Goal: Information Seeking & Learning: Learn about a topic

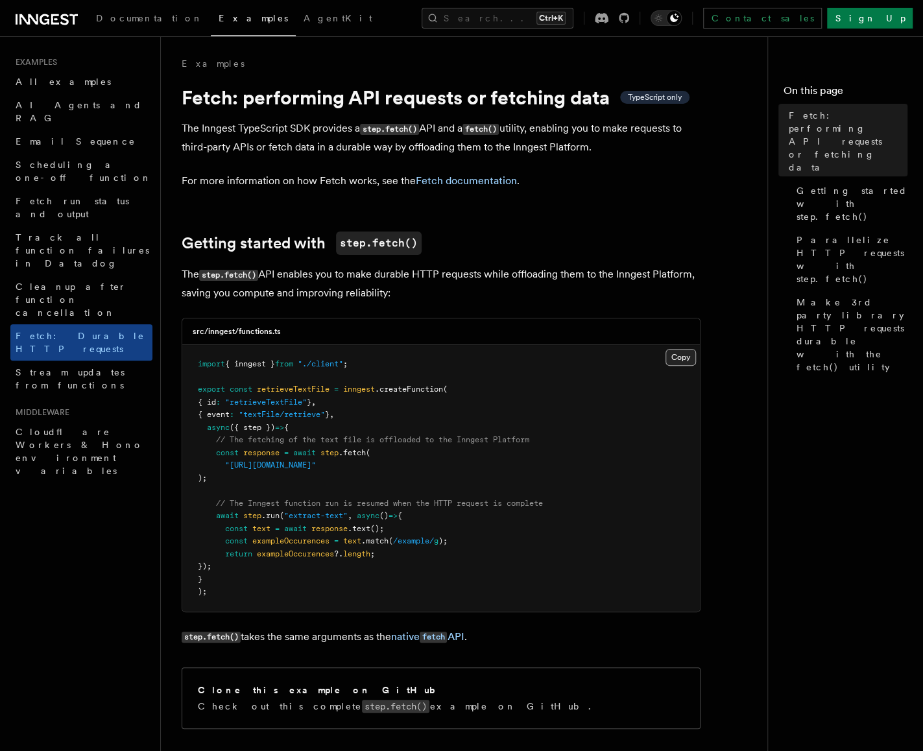
click at [693, 353] on button "Copy Copied" at bounding box center [681, 357] width 30 height 17
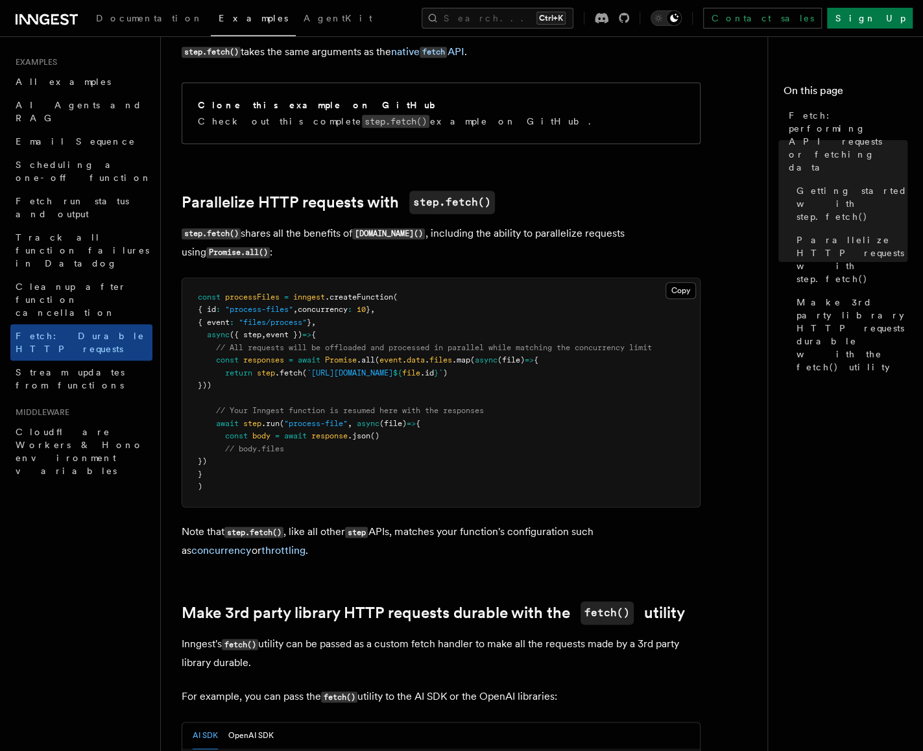
scroll to position [584, 0]
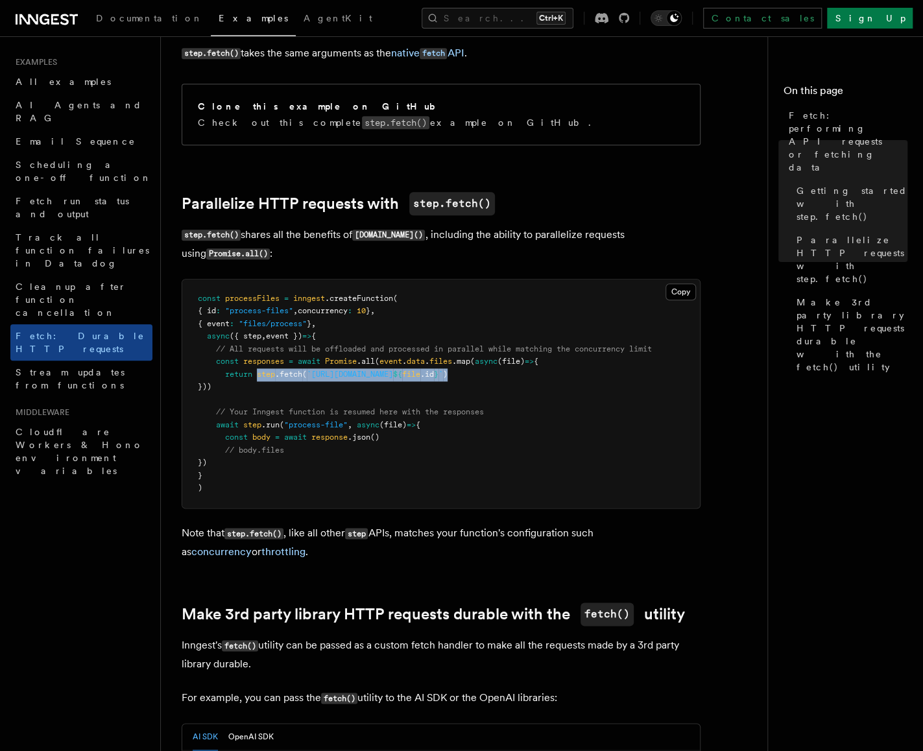
drag, startPoint x: 260, startPoint y: 377, endPoint x: 509, endPoint y: 375, distance: 249.1
click at [448, 375] on span "return step .fetch ( `https://api.example.com/files/ ${ file .id } ` )" at bounding box center [323, 374] width 250 height 9
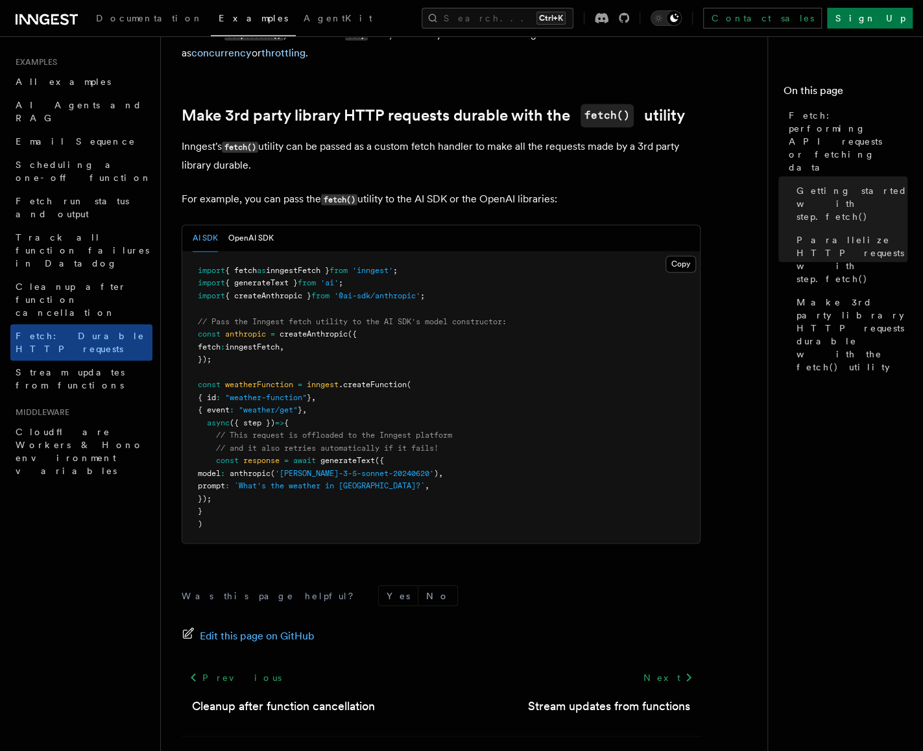
scroll to position [1103, 0]
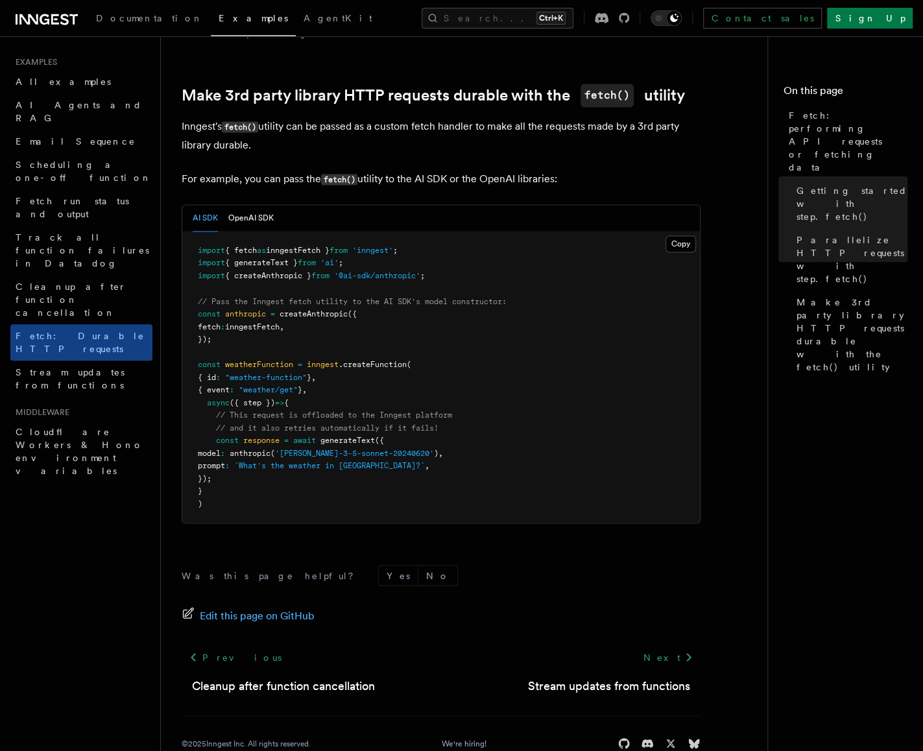
click at [452, 263] on pre "import { fetch as inngestFetch } from 'inngest' ; import { generateText } from …" at bounding box center [441, 378] width 518 height 292
drag, startPoint x: 449, startPoint y: 254, endPoint x: 926, endPoint y: 101, distance: 501.5
click at [182, 255] on pre "import { fetch as inngestFetch } from 'inngest' ; import { generateText } from …" at bounding box center [441, 378] width 518 height 292
copy span "import { fetch as inngestFetch } from 'inngest' ;"
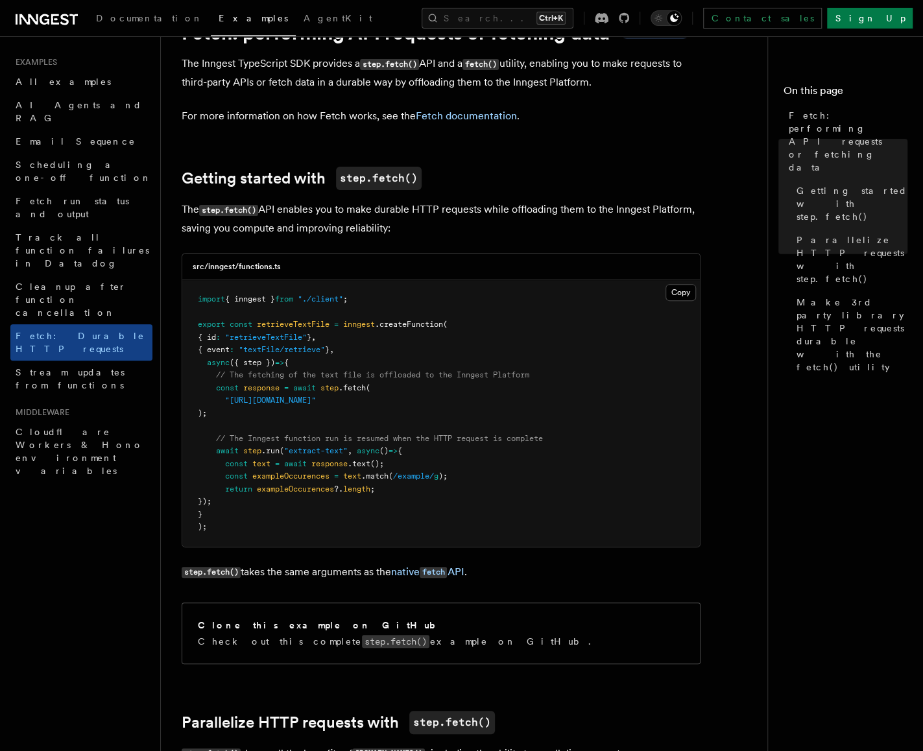
scroll to position [65, 0]
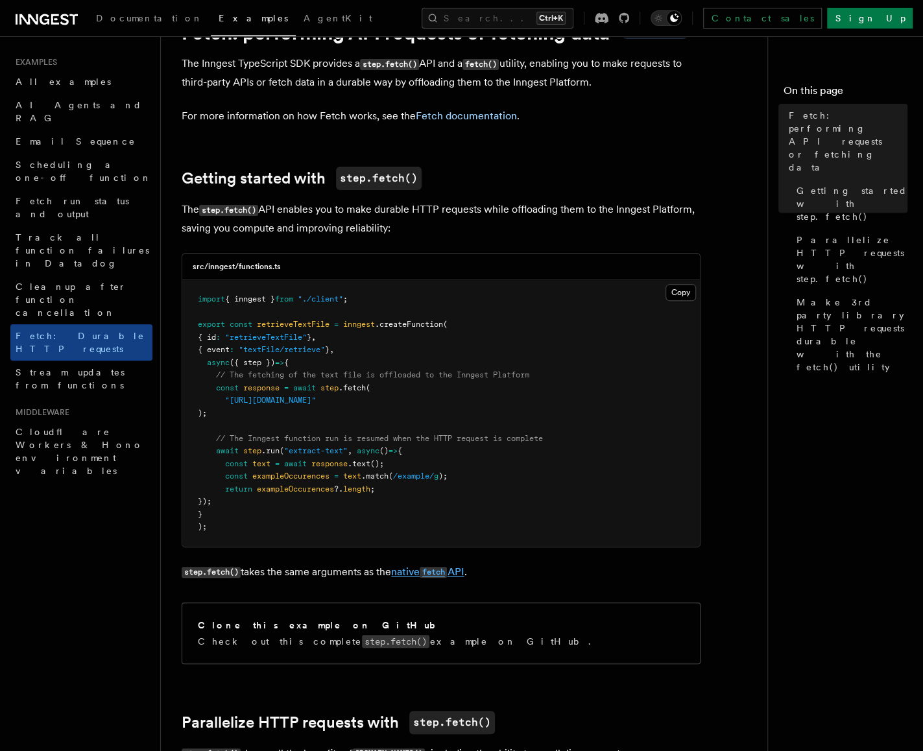
click at [439, 570] on code "fetch" at bounding box center [433, 572] width 27 height 11
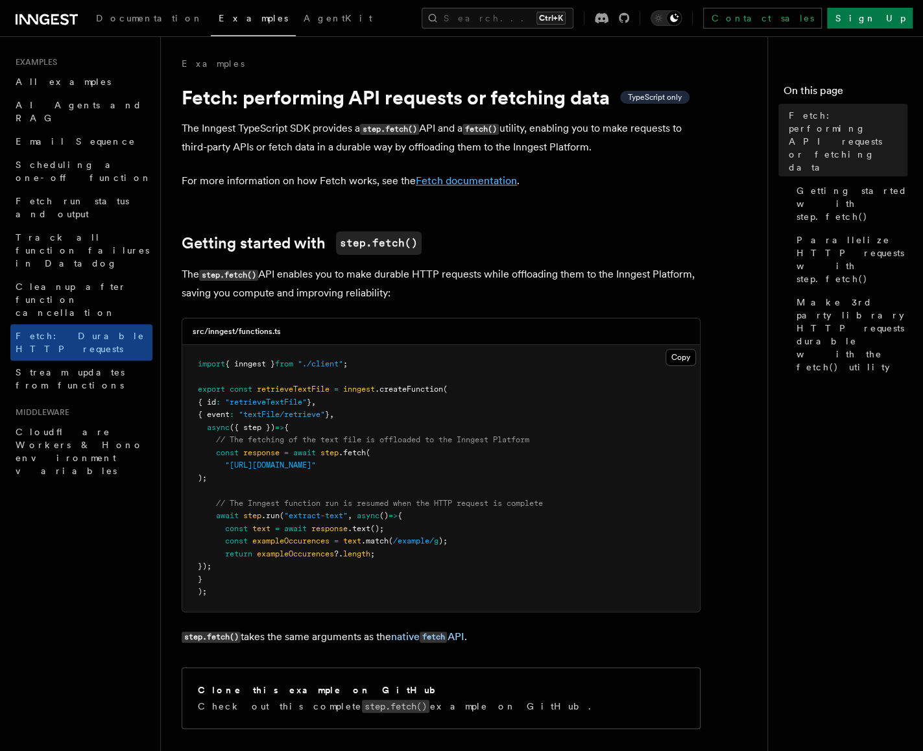
click at [483, 181] on link "Fetch documentation" at bounding box center [466, 181] width 101 height 12
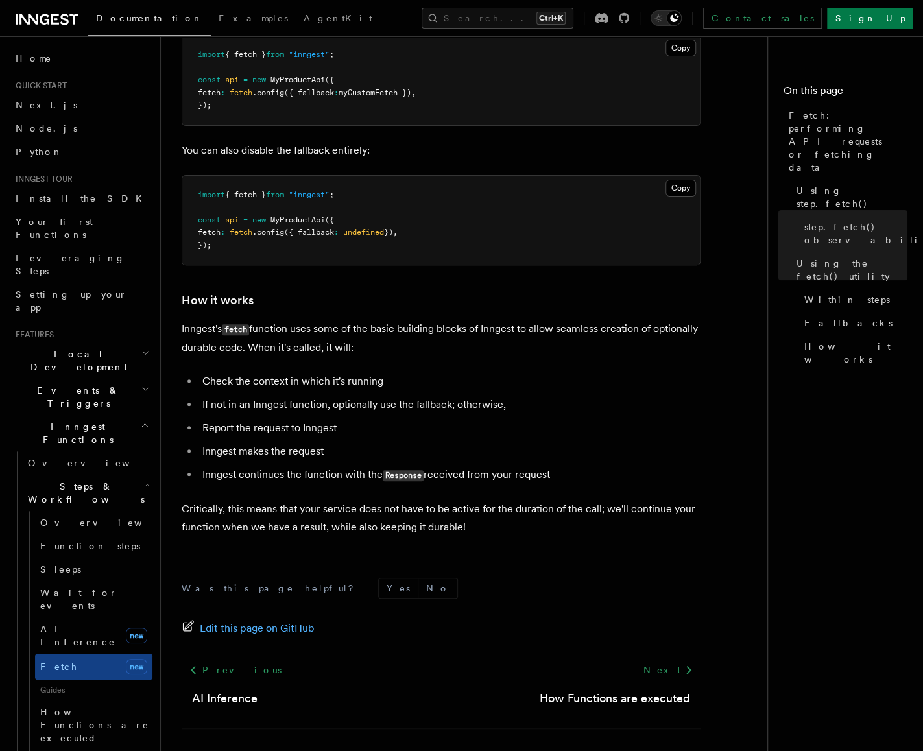
scroll to position [2855, 0]
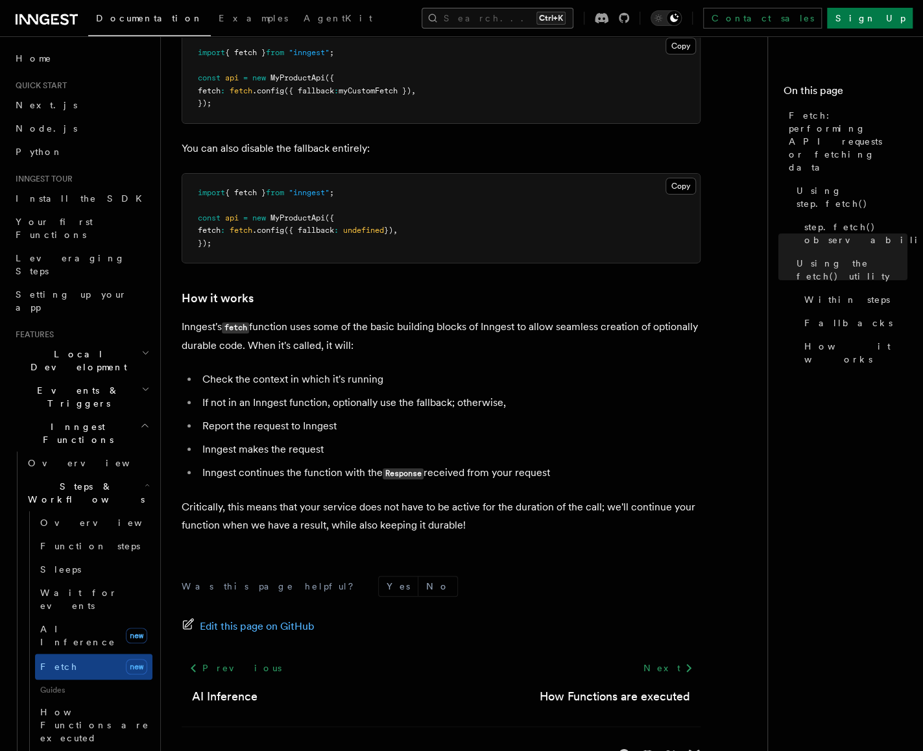
click at [475, 22] on button "Search... Ctrl+K" at bounding box center [498, 18] width 152 height 21
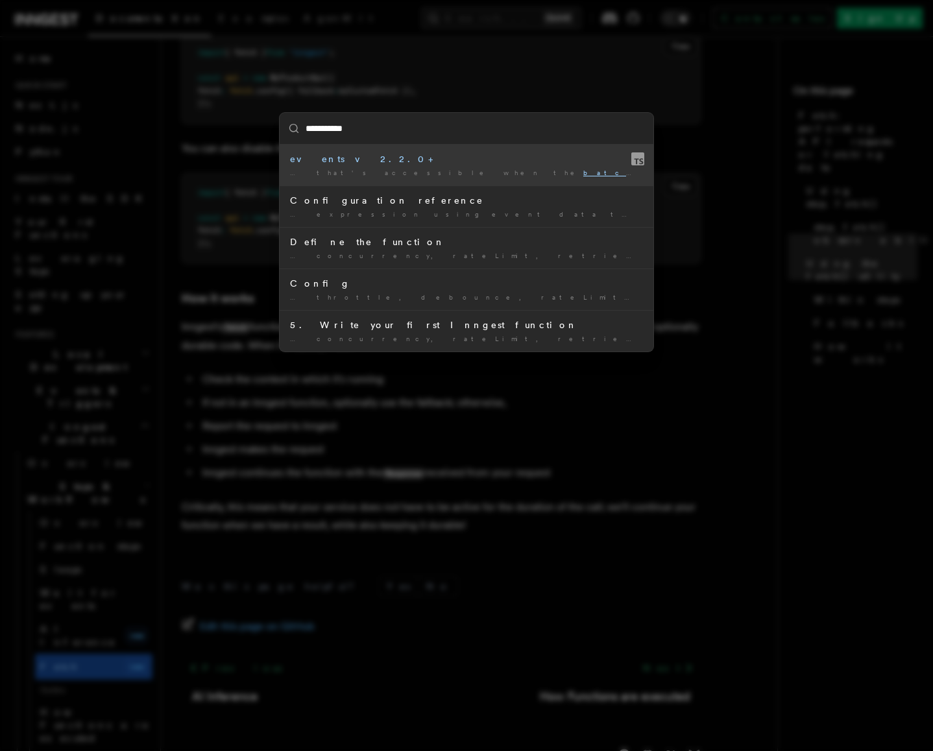
drag, startPoint x: 330, startPoint y: 131, endPoint x: 387, endPoint y: 141, distance: 58.6
click at [382, 130] on input "**********" at bounding box center [467, 128] width 374 height 31
type input "*****"
click at [445, 157] on div "Batch ing events" at bounding box center [466, 158] width 353 height 13
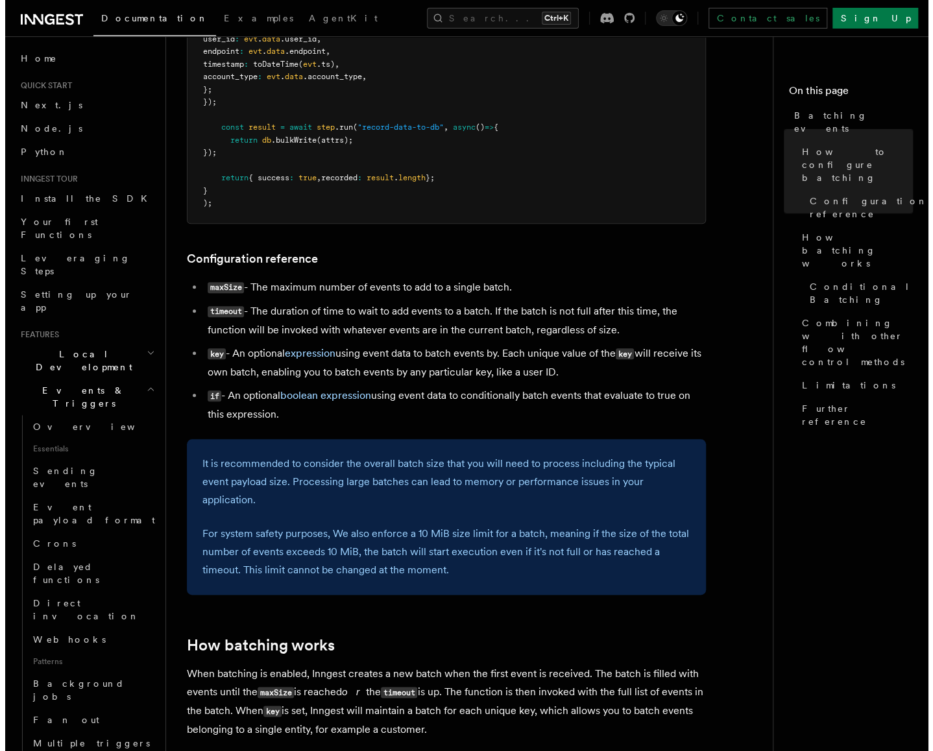
scroll to position [400, 0]
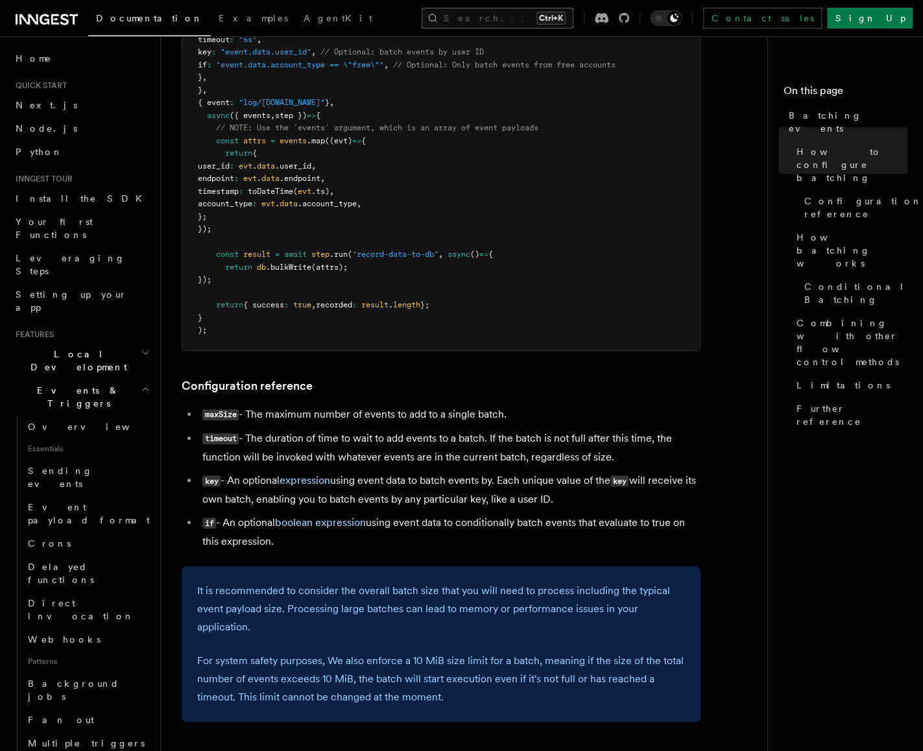
click at [540, 19] on button "Search... Ctrl+K" at bounding box center [498, 18] width 152 height 21
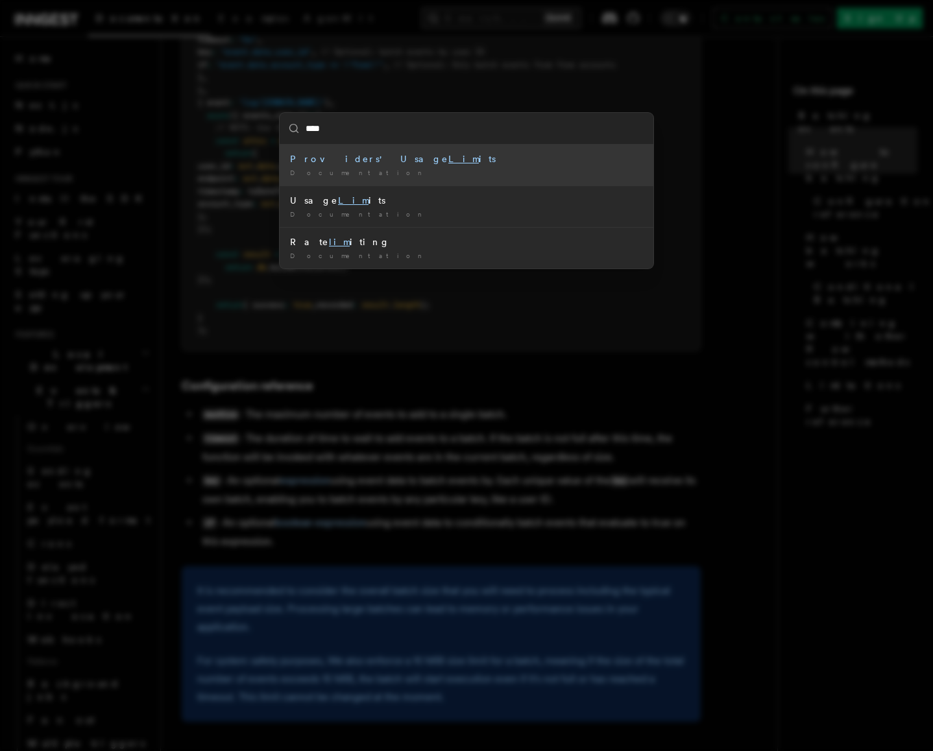
type input "*****"
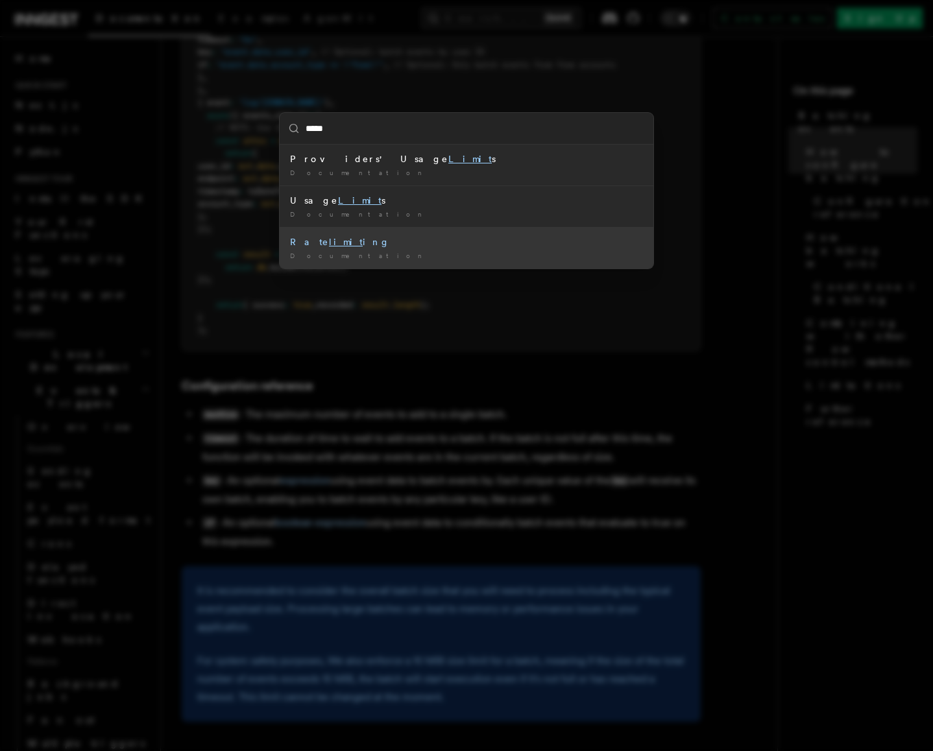
click at [408, 229] on li "Rate limit ing Documentation /" at bounding box center [467, 248] width 374 height 42
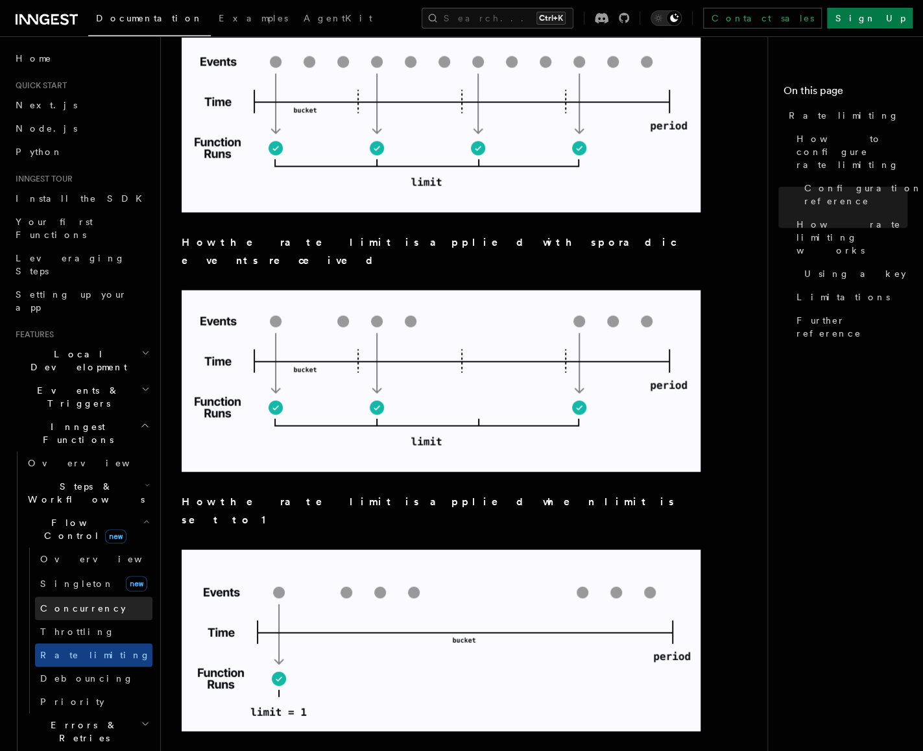
scroll to position [1298, 0]
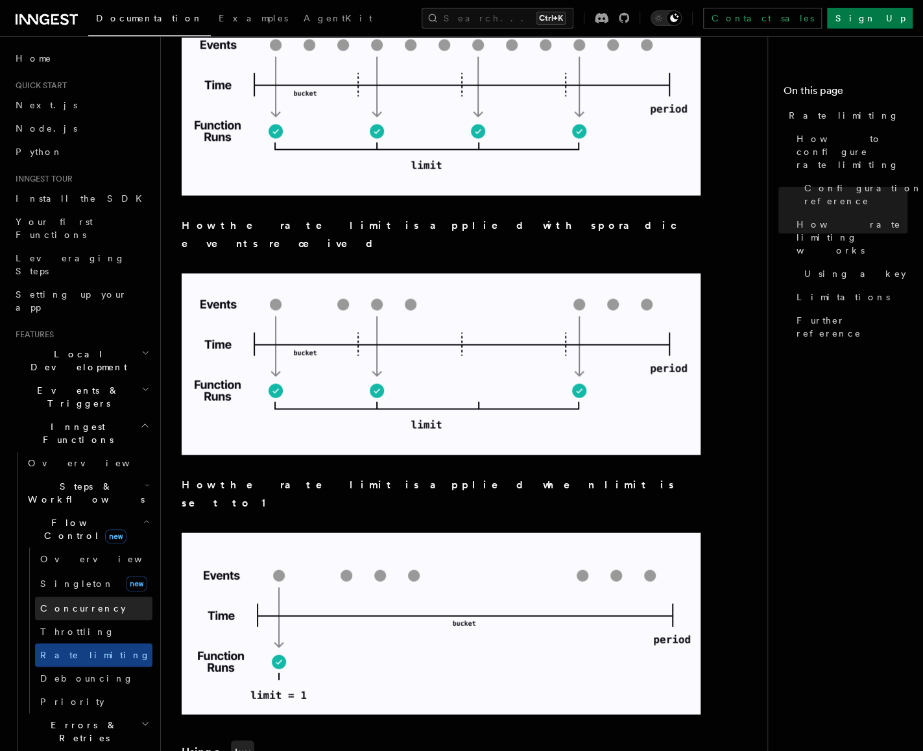
click at [77, 603] on span "Concurrency" at bounding box center [83, 608] width 86 height 10
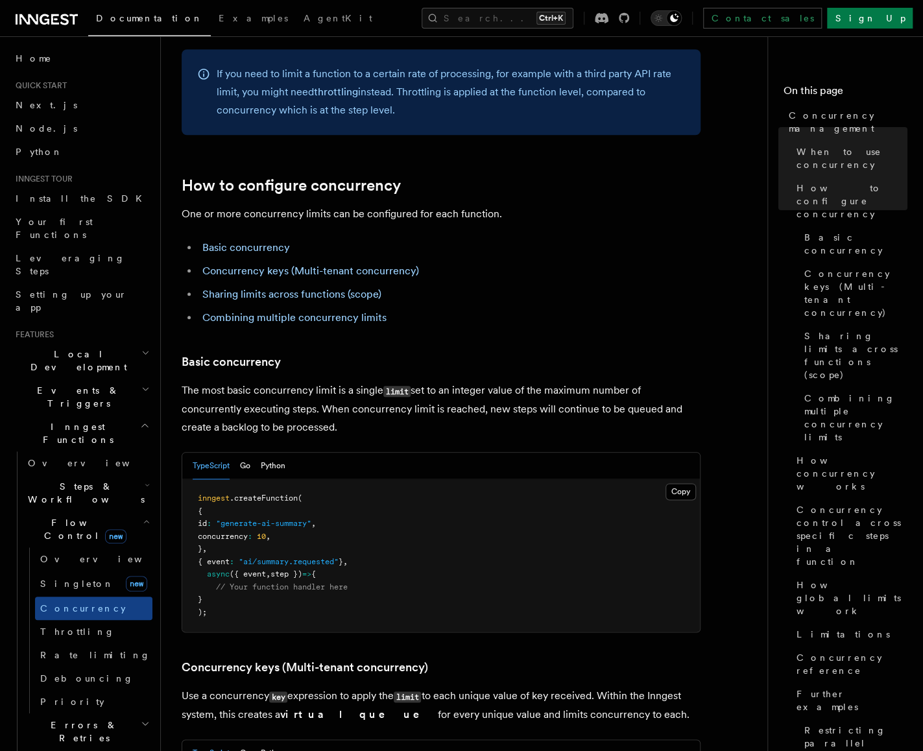
scroll to position [584, 0]
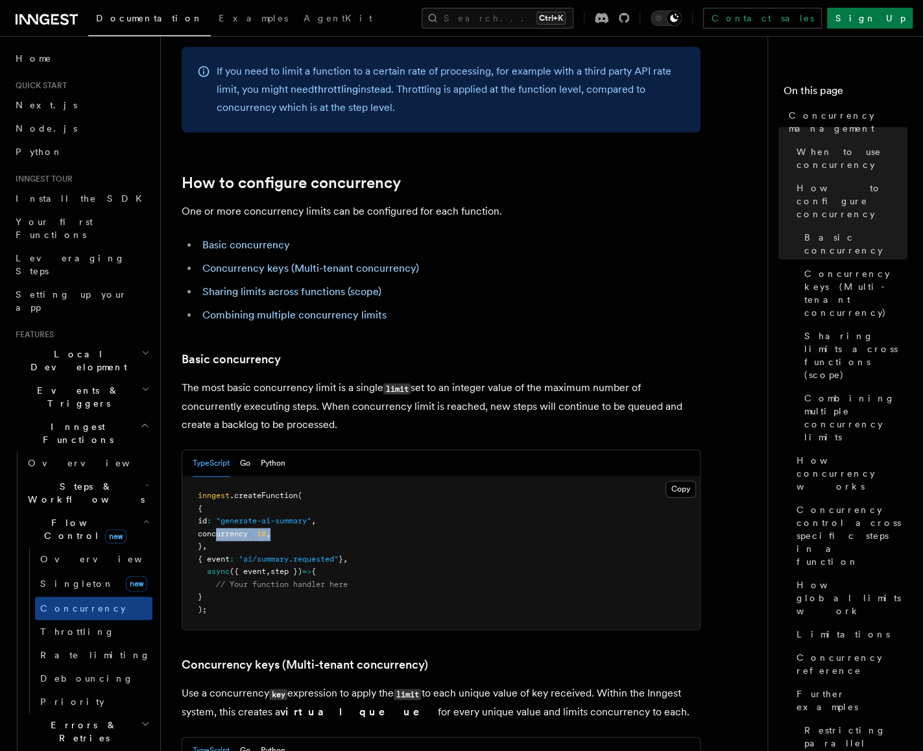
drag, startPoint x: 215, startPoint y: 479, endPoint x: 319, endPoint y: 478, distance: 104.5
click at [319, 478] on pre "inngest .createFunction ( { id : "generate-ai-summary" , concurrency : 10 , } ,…" at bounding box center [441, 553] width 518 height 152
copy span "concurrency : 10 ,"
click at [535, 350] on h3 "Basic concurrency" at bounding box center [441, 359] width 519 height 18
click at [323, 285] on link "Sharing limits across functions (scope)" at bounding box center [291, 291] width 179 height 12
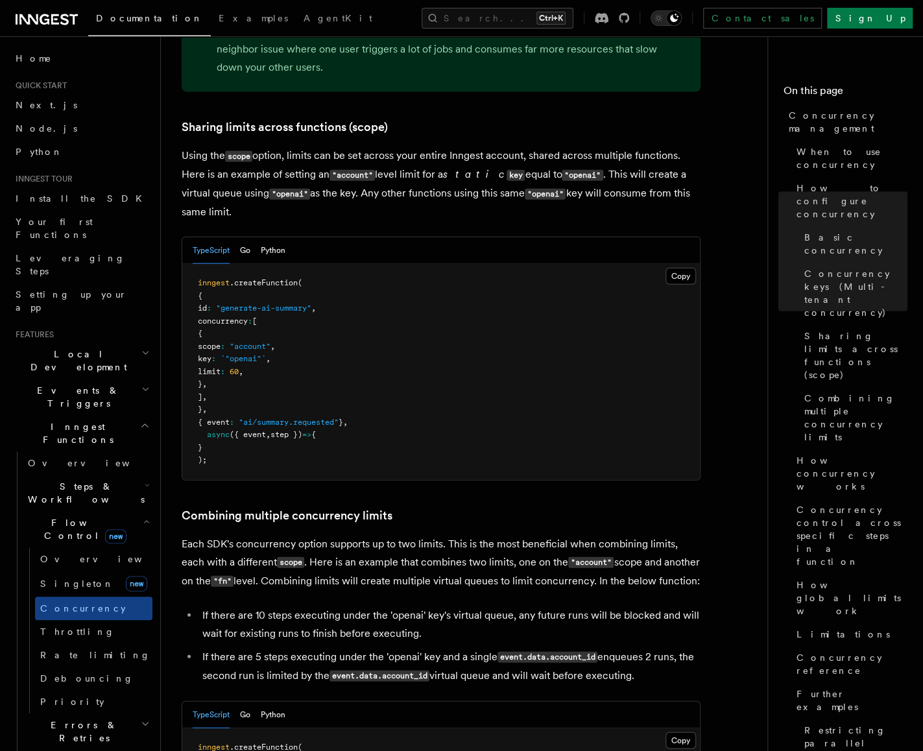
scroll to position [1562, 0]
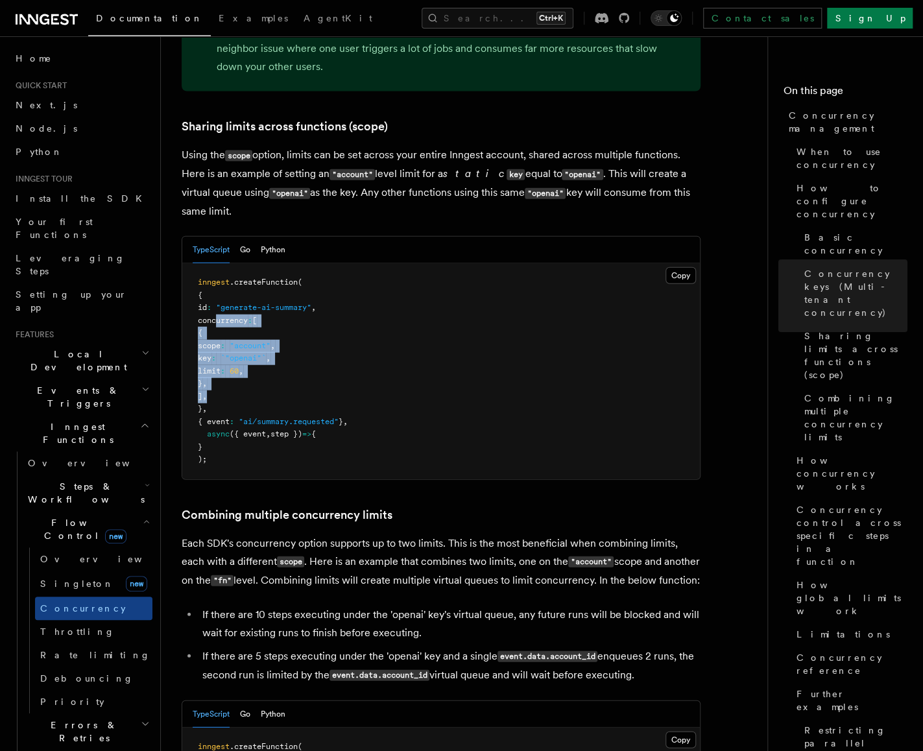
drag, startPoint x: 215, startPoint y: 267, endPoint x: 243, endPoint y: 345, distance: 83.3
click at [243, 345] on pre "inngest .createFunction ( { id : "generate-ai-summary" , concurrency : [ { scop…" at bounding box center [441, 371] width 518 height 216
copy code "concurrency : [ { scope : "account" , key : `"openai"` , limit : 60 , } , ] ,"
click at [415, 278] on pre "inngest .createFunction ( { id : "generate-ai-summary" , concurrency : [ { scop…" at bounding box center [441, 371] width 518 height 216
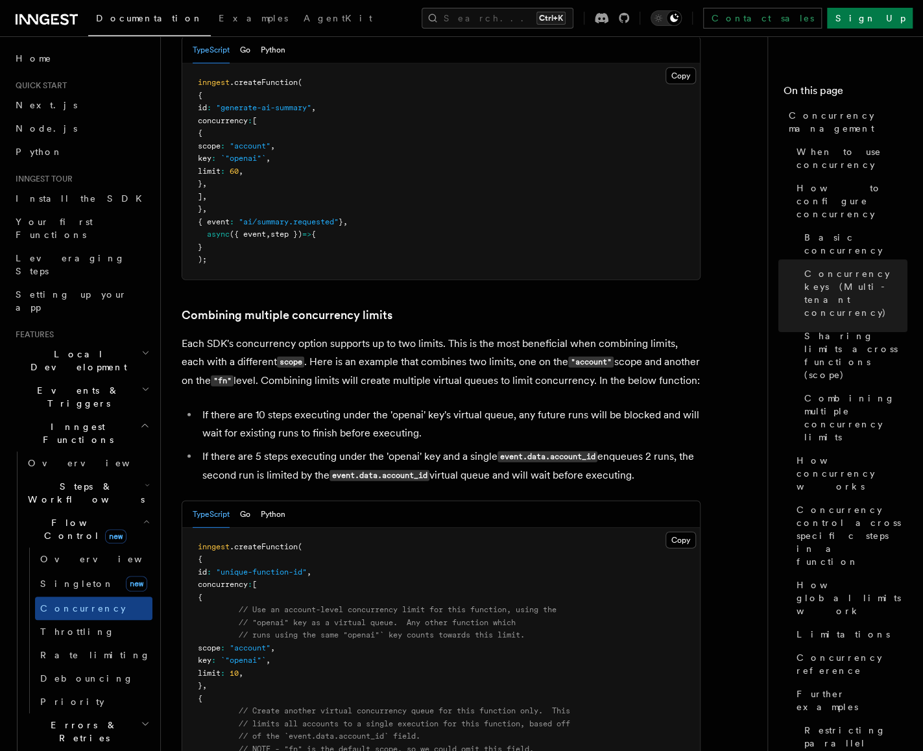
scroll to position [2081, 0]
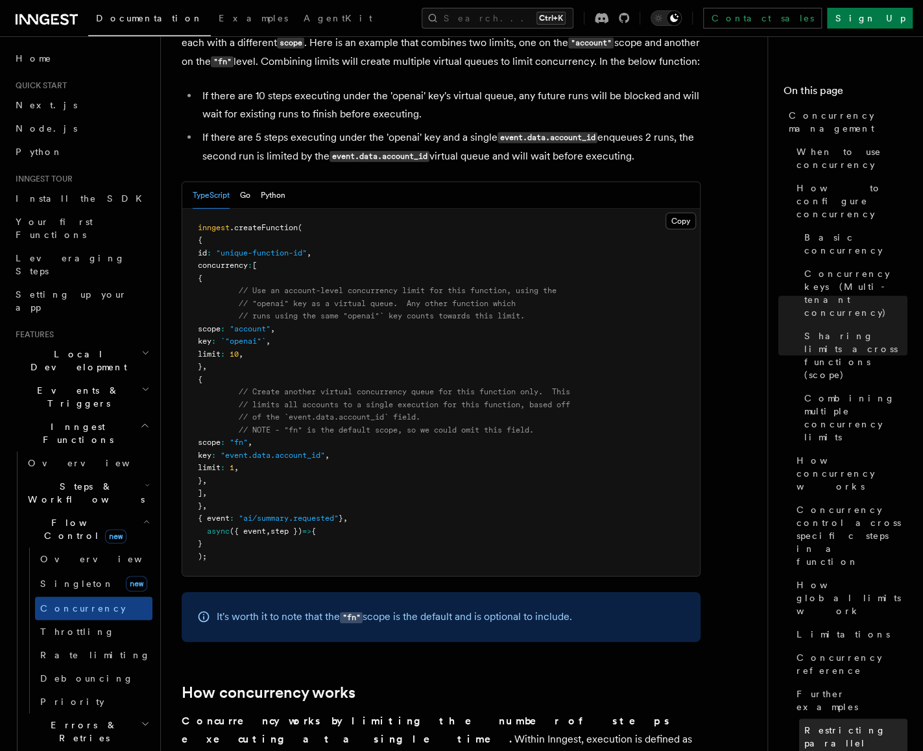
click at [845, 724] on span "Restricting parallel import jobs for a customer id" at bounding box center [855, 756] width 103 height 65
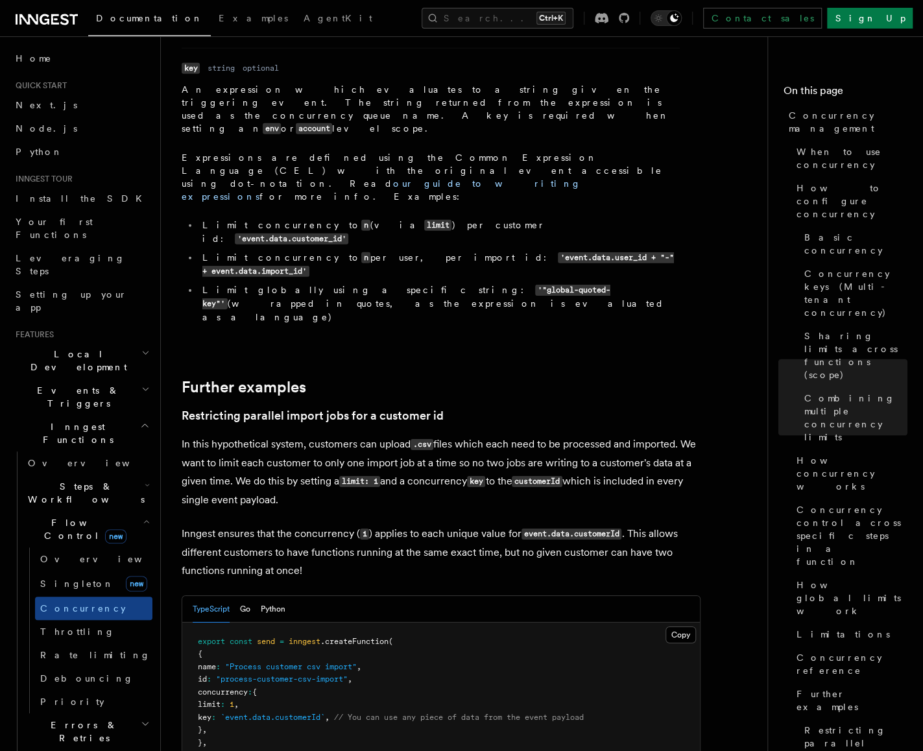
scroll to position [4907, 0]
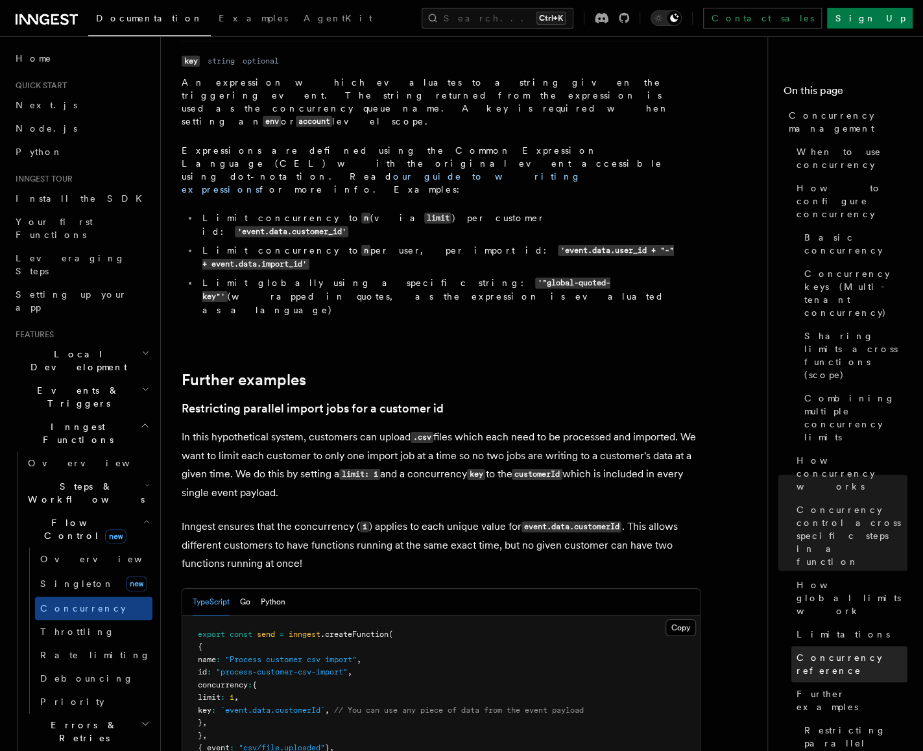
click at [836, 651] on span "Concurrency reference" at bounding box center [852, 664] width 111 height 26
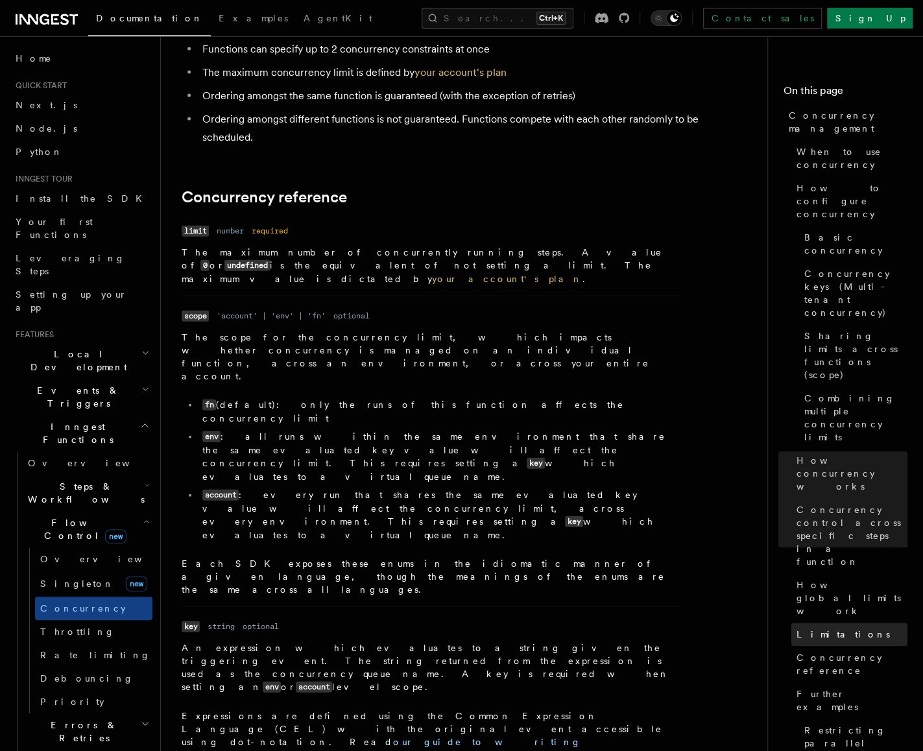
click at [834, 628] on span "Limitations" at bounding box center [843, 634] width 93 height 13
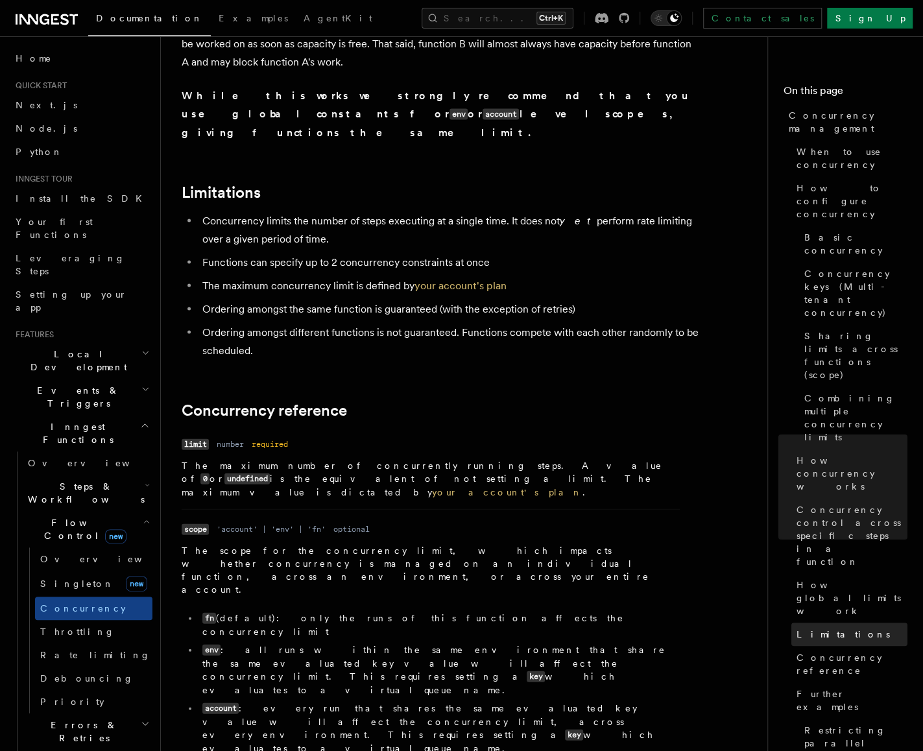
scroll to position [4124, 0]
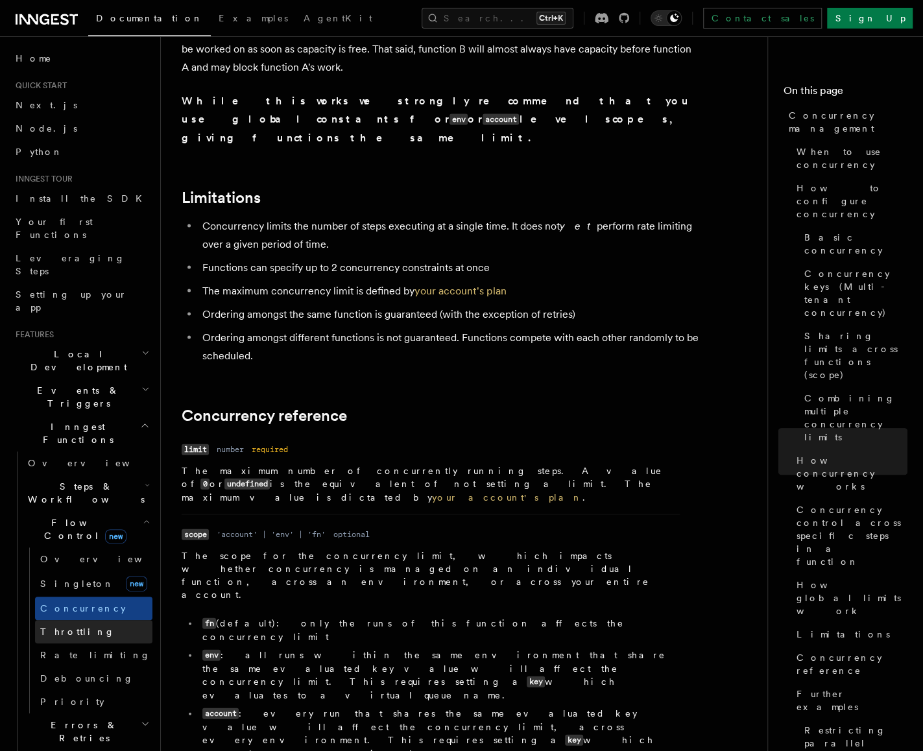
click at [74, 627] on span "Throttling" at bounding box center [77, 632] width 75 height 10
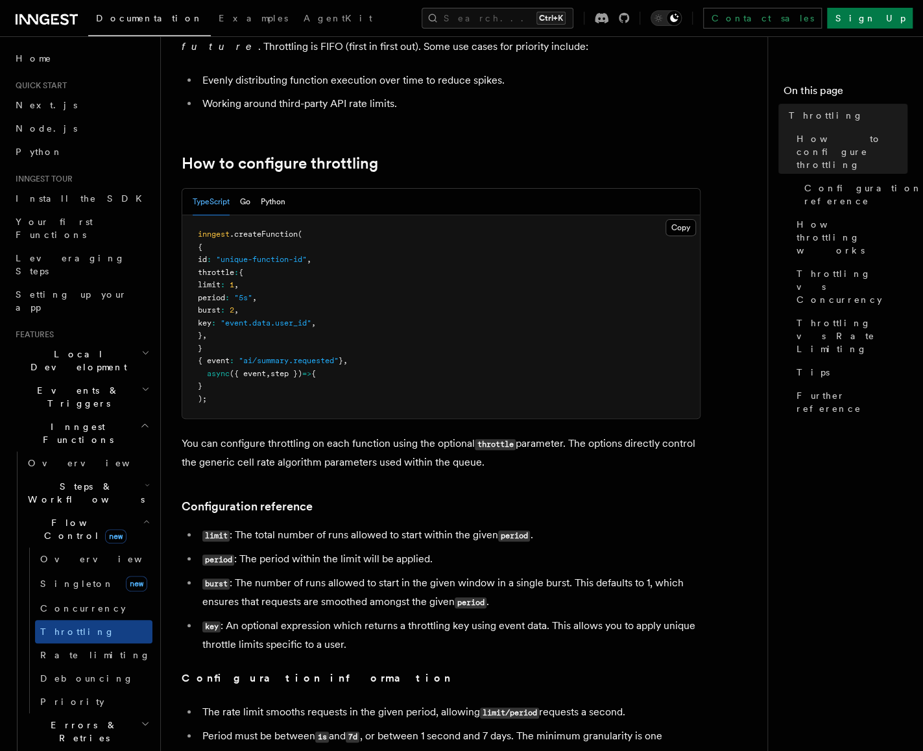
scroll to position [130, 0]
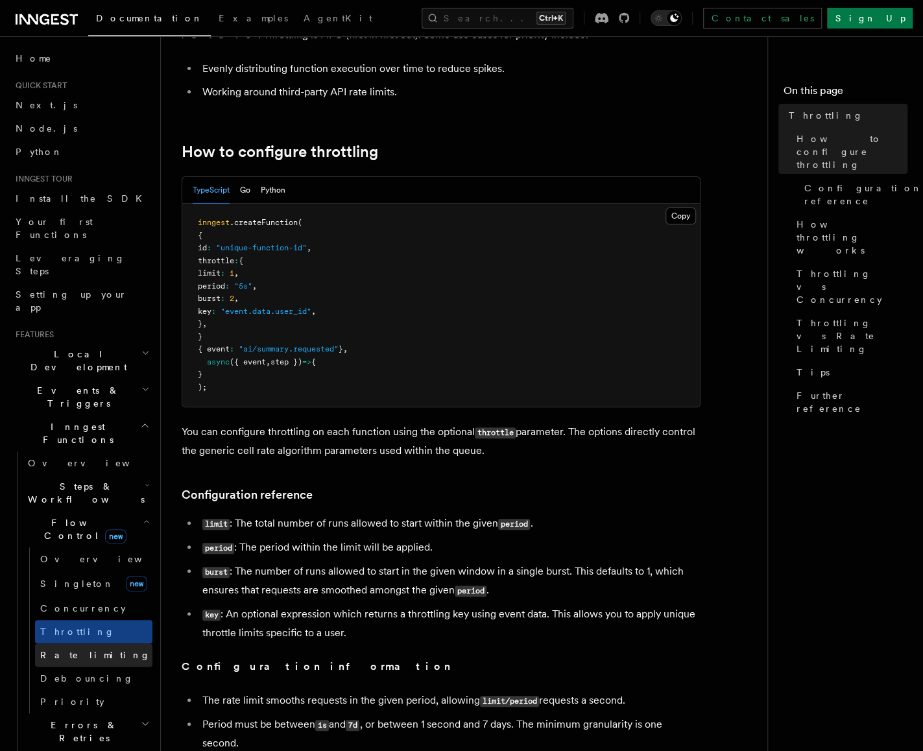
click at [71, 650] on span "Rate limiting" at bounding box center [95, 655] width 110 height 10
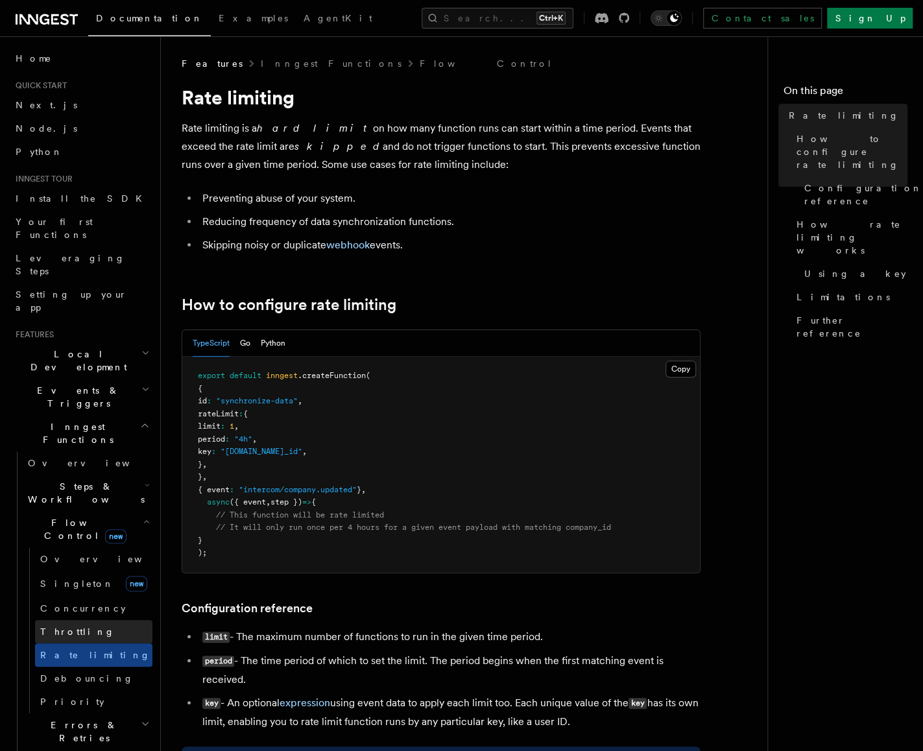
click at [56, 620] on link "Throttling" at bounding box center [93, 631] width 117 height 23
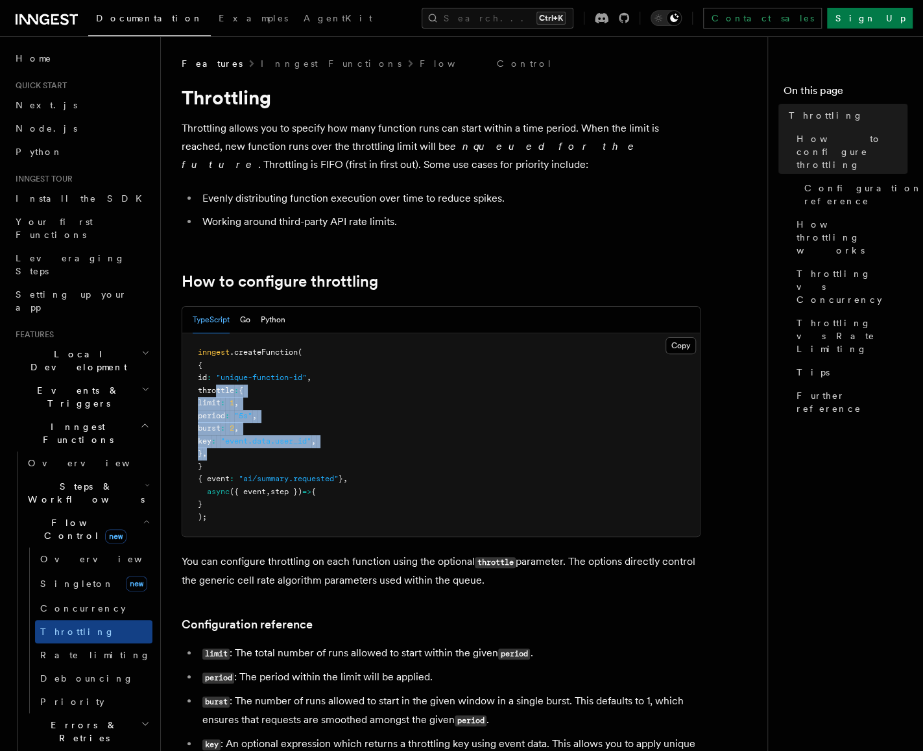
drag, startPoint x: 217, startPoint y: 390, endPoint x: 247, endPoint y: 449, distance: 65.9
click at [247, 449] on pre "inngest .createFunction ( { id : "unique-function-id" , throttle : { limit : 1 …" at bounding box center [441, 434] width 518 height 203
copy code "throttle : { limit : 1 , period : "5s" , burst : 2 , key : "event.data.user_id"…"
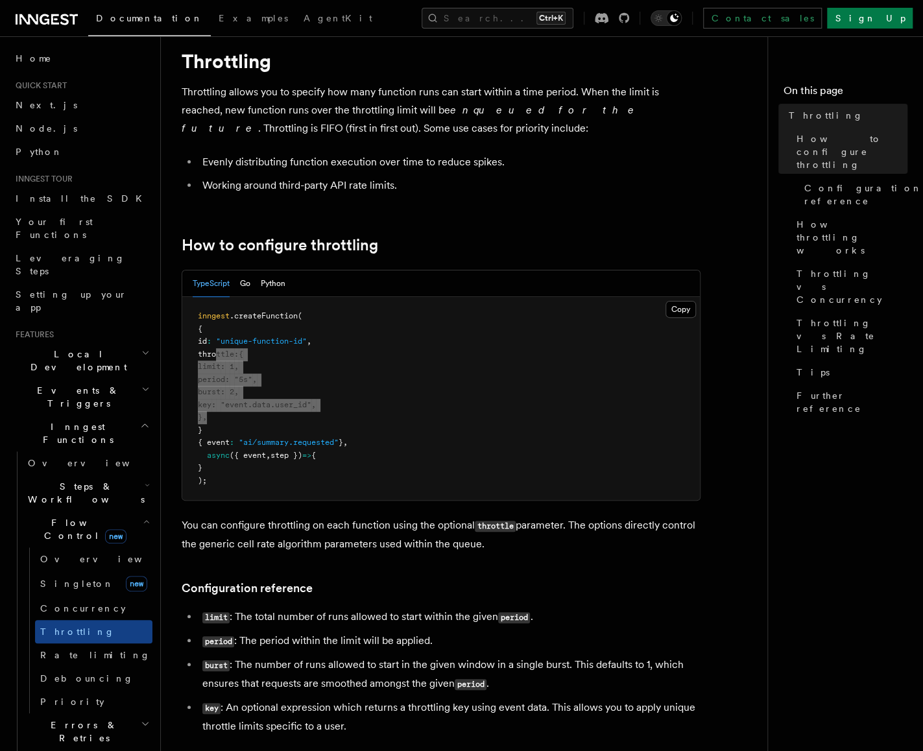
scroll to position [195, 0]
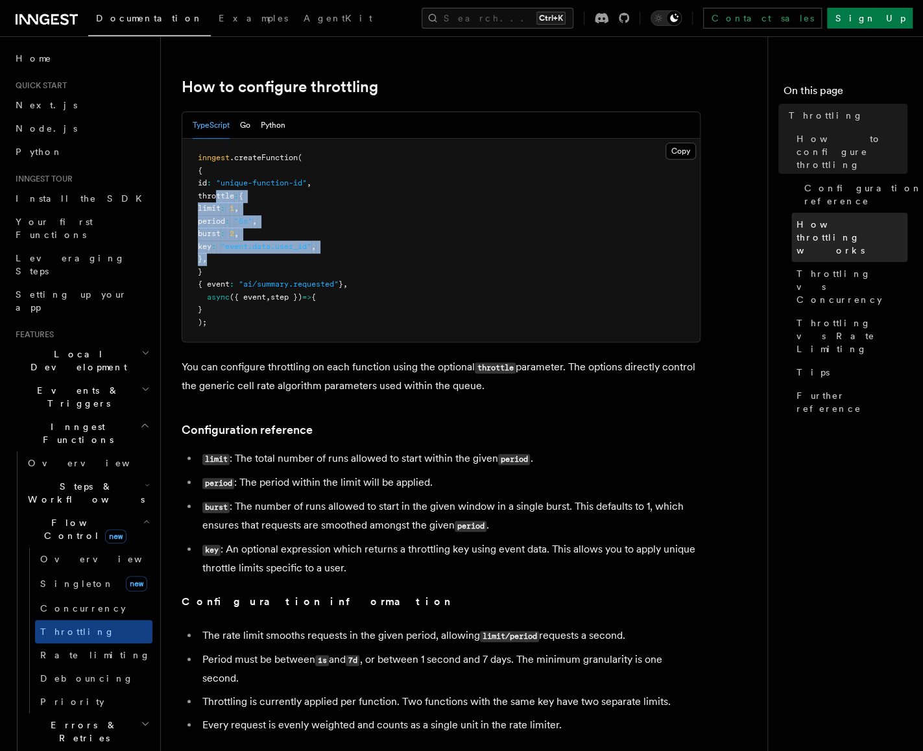
click at [843, 218] on span "How throttling works" at bounding box center [852, 237] width 111 height 39
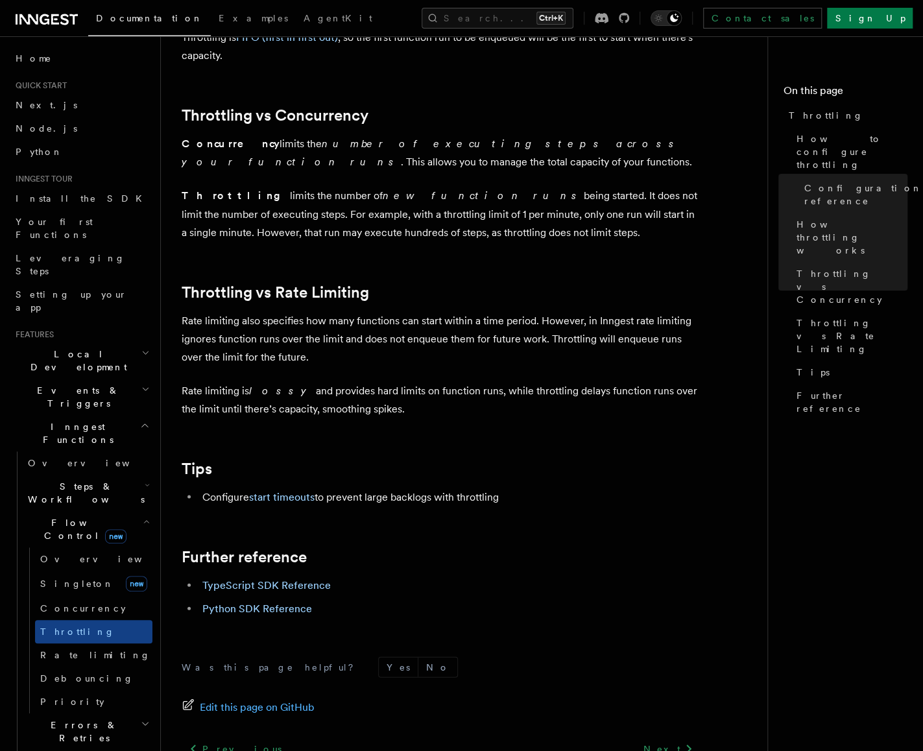
scroll to position [1169, 0]
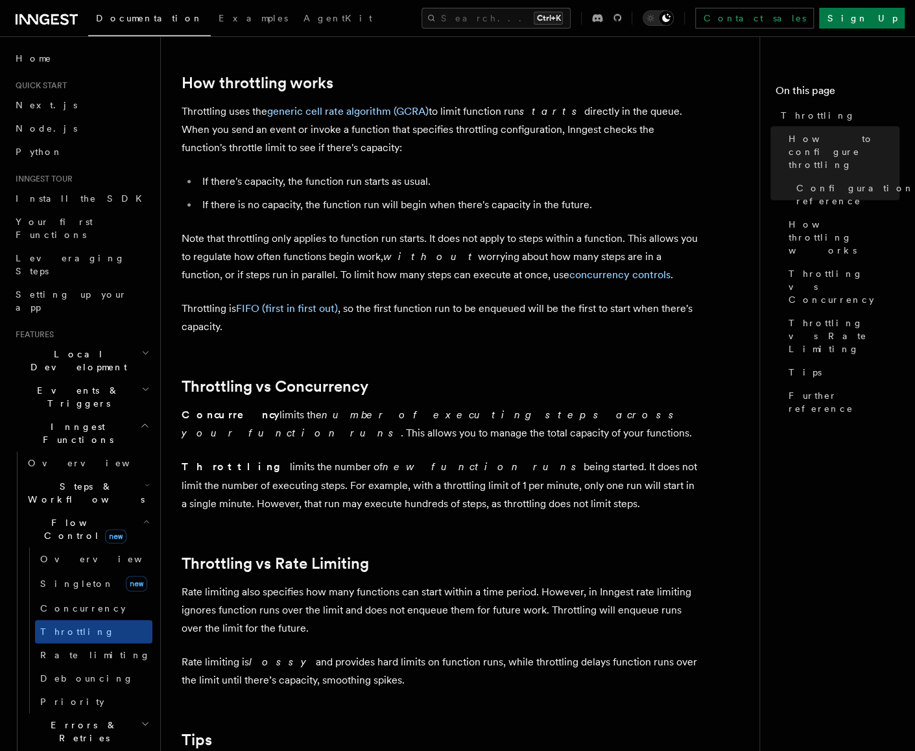
scroll to position [910, 0]
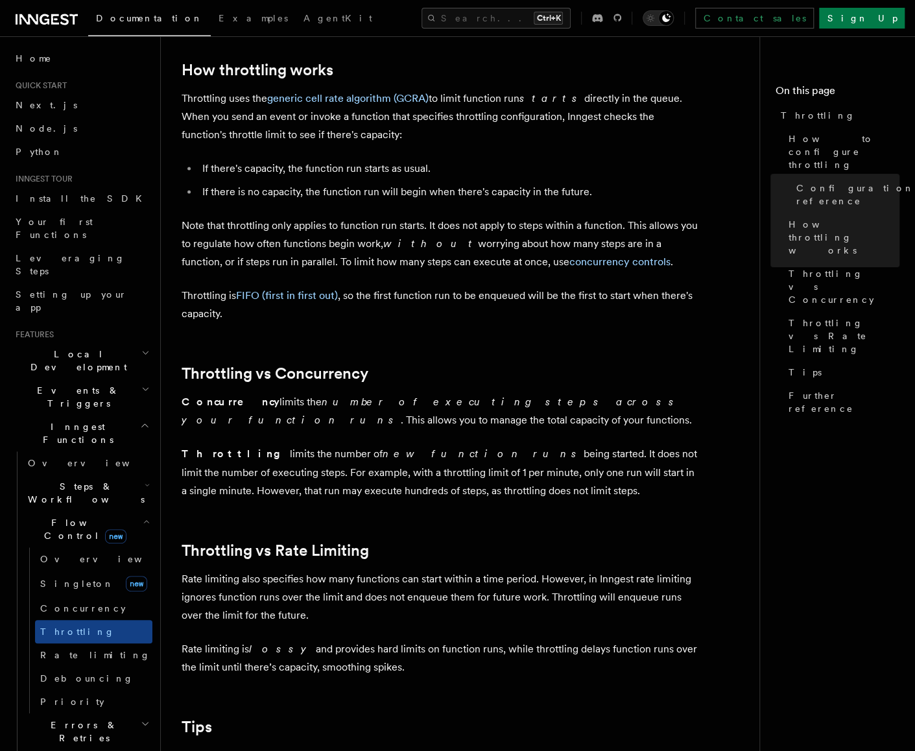
click at [721, 284] on article "Features Inngest Functions Flow Control Throttling Throttling allows you to spe…" at bounding box center [466, 138] width 568 height 1983
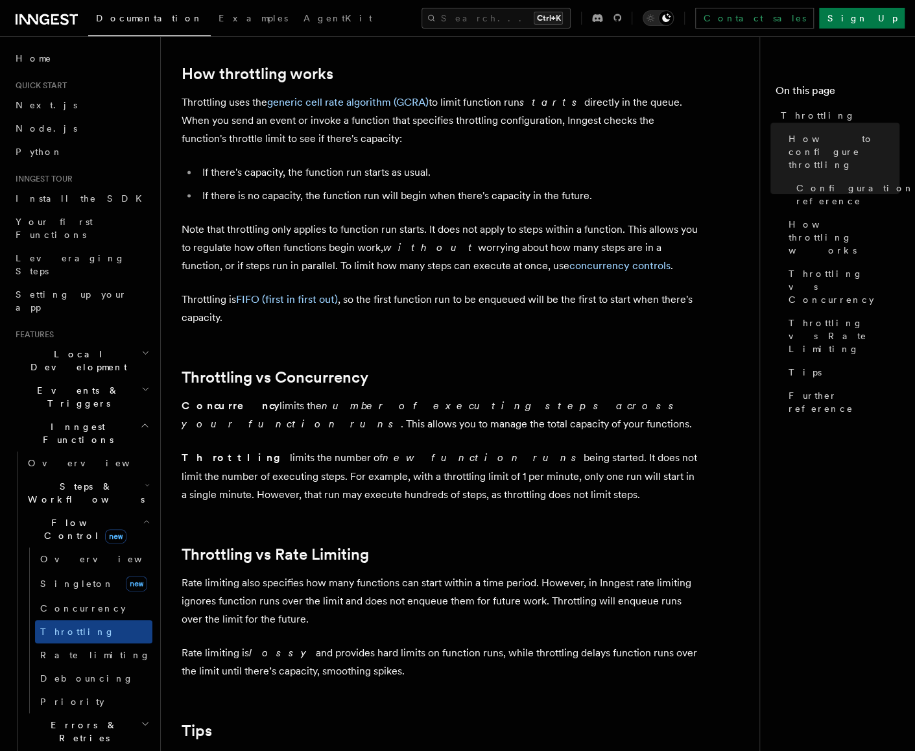
scroll to position [910, 0]
